Goal: Task Accomplishment & Management: Use online tool/utility

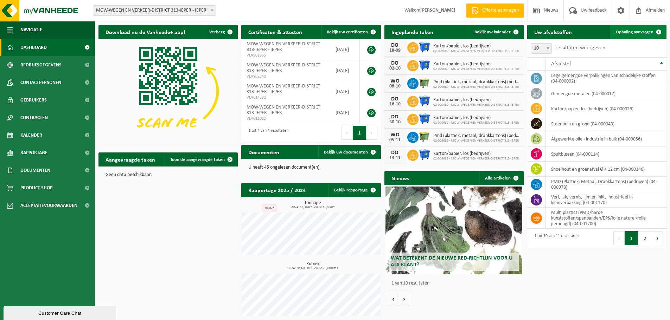
click at [640, 33] on span "Ophaling aanvragen" at bounding box center [635, 32] width 38 height 5
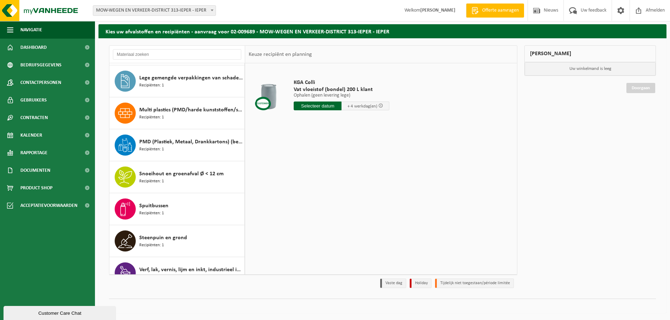
scroll to position [140, 0]
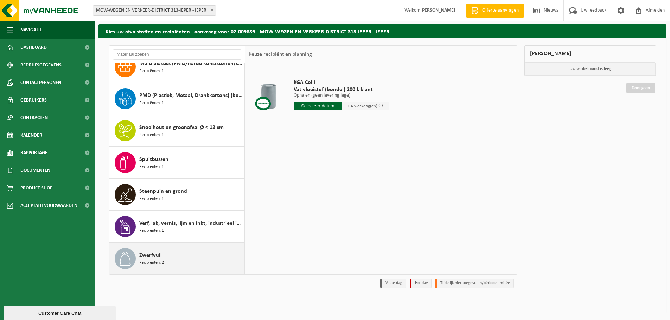
click at [173, 256] on div "Zwerfvuil Recipiënten: 2" at bounding box center [190, 258] width 103 height 21
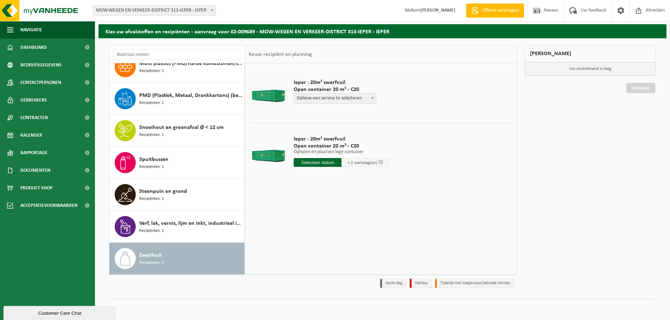
click at [317, 162] on input "text" at bounding box center [318, 162] width 48 height 9
click at [311, 227] on div "16" at bounding box center [312, 224] width 12 height 11
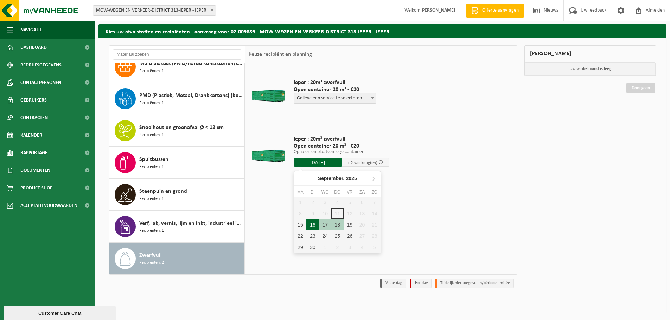
type input "Van [DATE]"
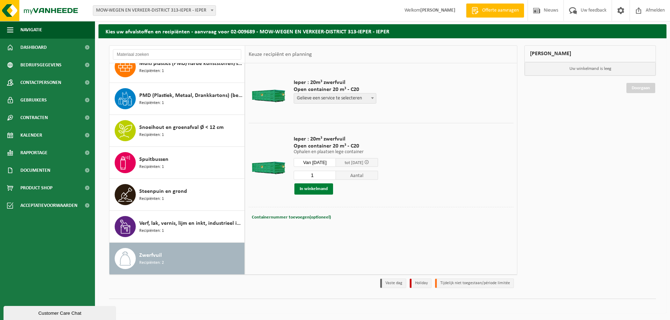
click at [320, 191] on button "In winkelmand" at bounding box center [313, 189] width 39 height 11
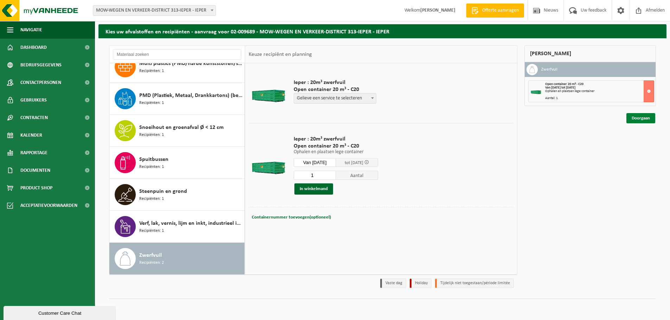
click at [638, 120] on link "Doorgaan" at bounding box center [640, 118] width 29 height 10
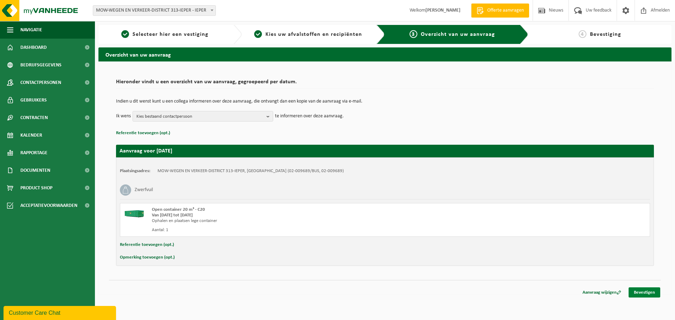
click at [642, 291] on link "Bevestigen" at bounding box center [645, 293] width 32 height 10
